Goal: Task Accomplishment & Management: Use online tool/utility

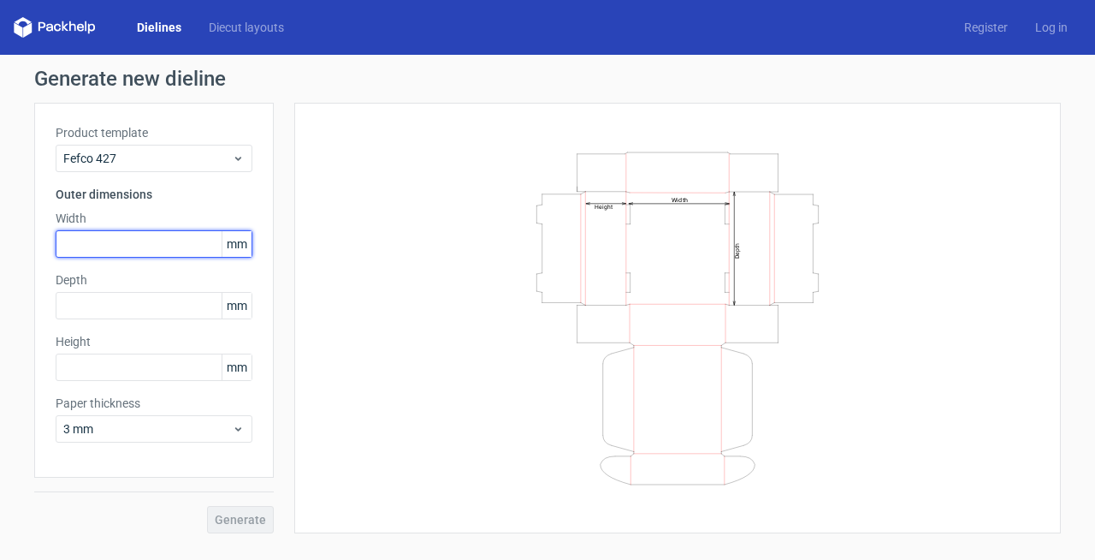
click at [130, 254] on input "text" at bounding box center [154, 243] width 197 height 27
type input "130"
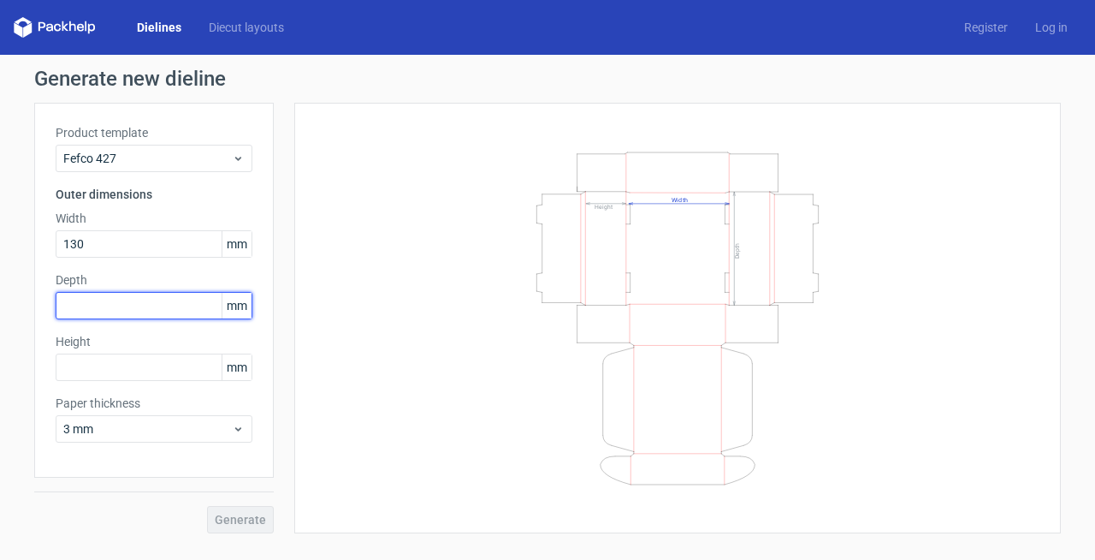
click at [128, 300] on input "text" at bounding box center [154, 305] width 197 height 27
type input "165"
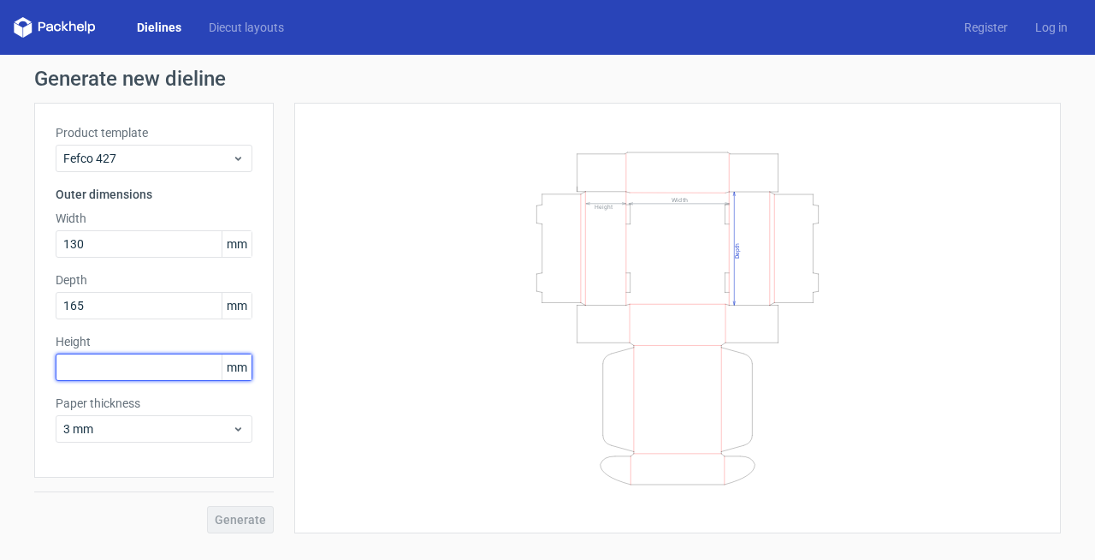
click at [129, 360] on input "text" at bounding box center [154, 366] width 197 height 27
type input "60"
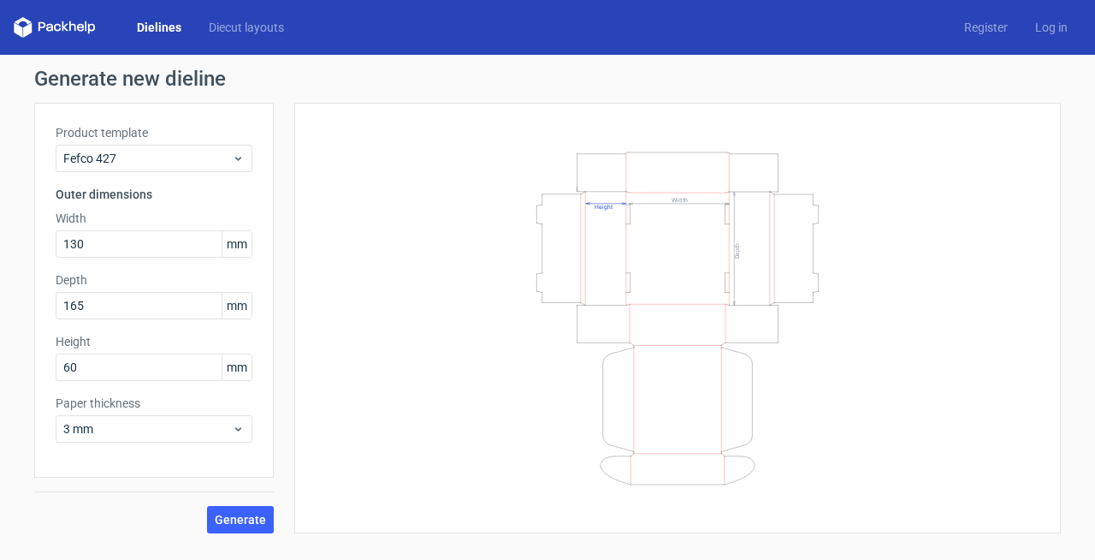
click at [397, 362] on div "Width Depth Height" at bounding box center [678, 318] width 724 height 388
click at [257, 520] on span "Generate" at bounding box center [240, 519] width 51 height 12
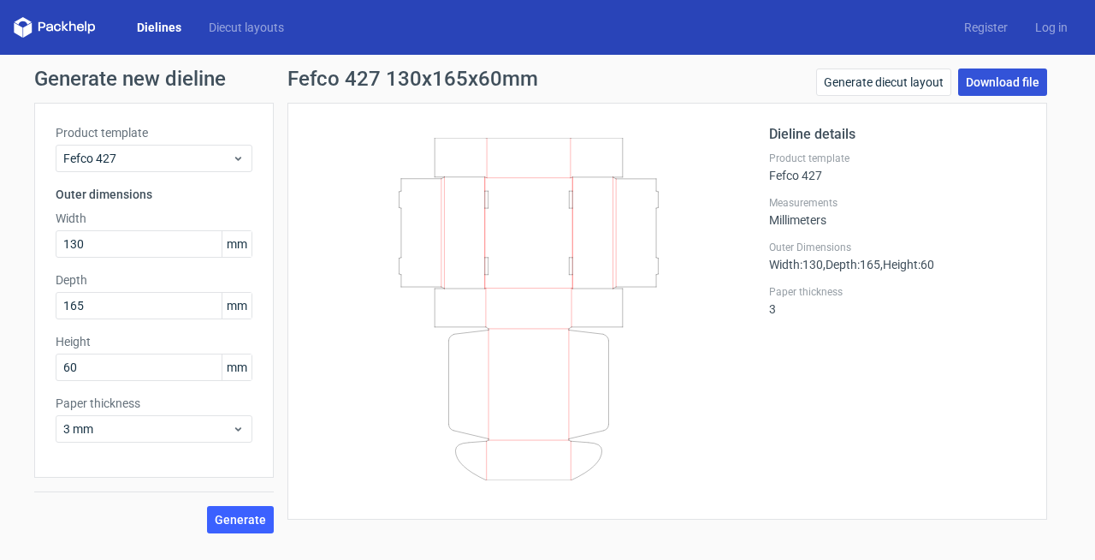
click at [1021, 75] on link "Download file" at bounding box center [1003, 81] width 89 height 27
